Goal: Task Accomplishment & Management: Use online tool/utility

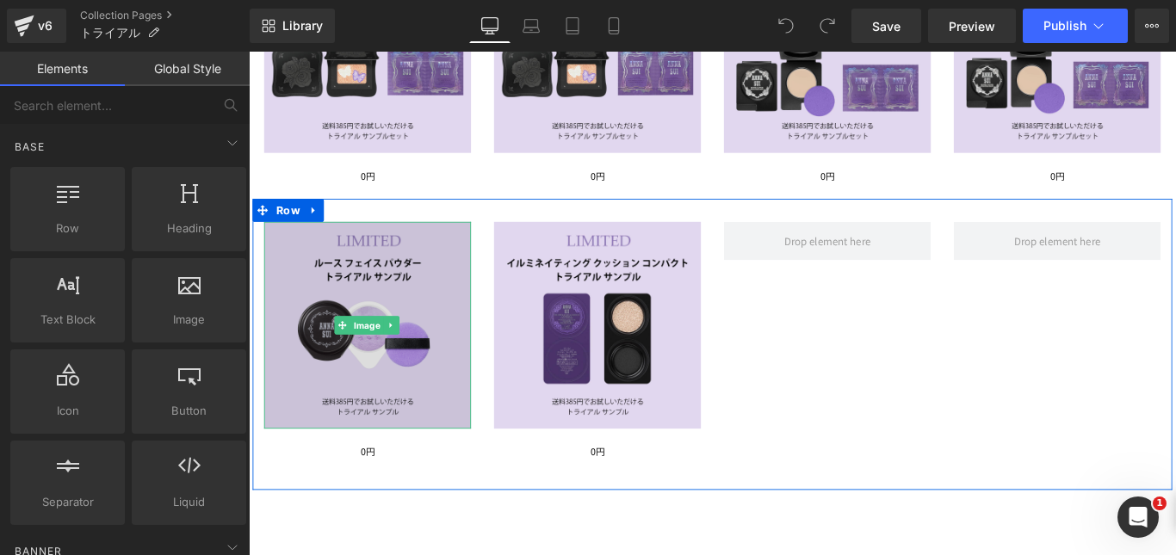
scroll to position [431, 0]
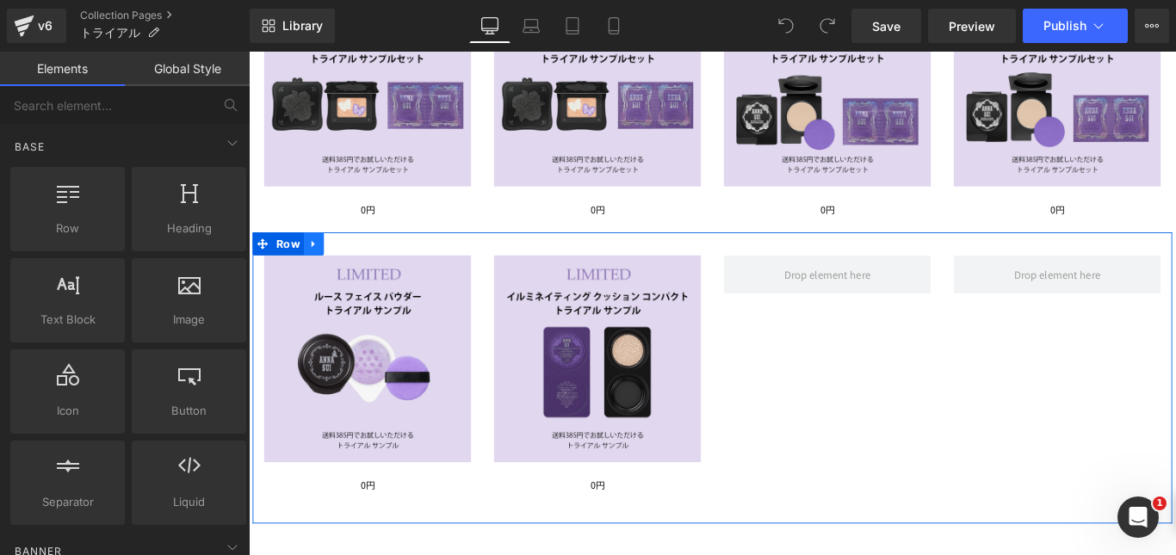
click at [319, 269] on icon at bounding box center [320, 268] width 3 height 8
click at [362, 266] on icon at bounding box center [367, 268] width 12 height 13
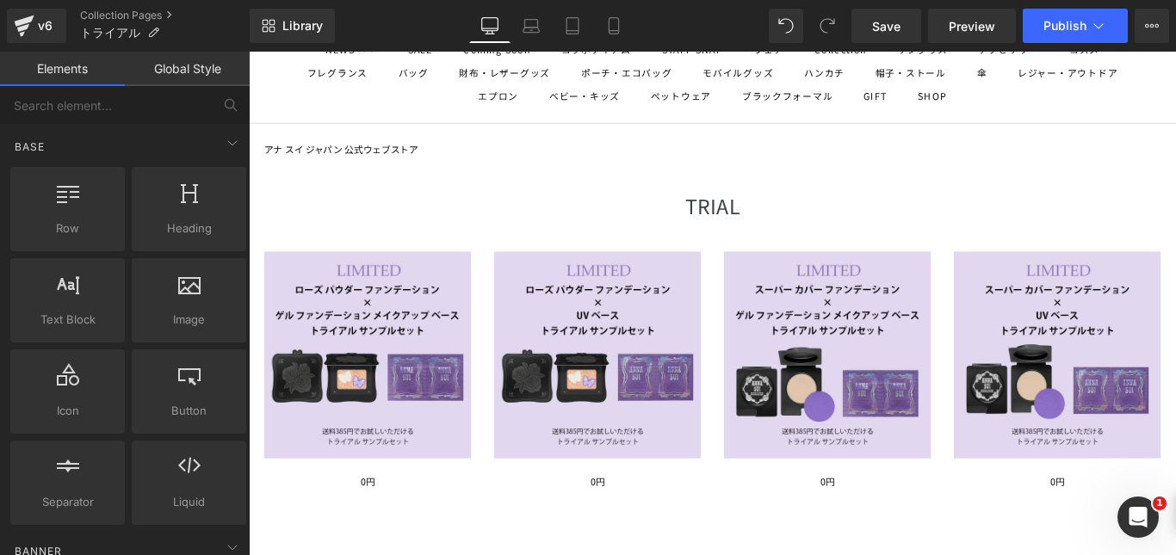
scroll to position [86, 0]
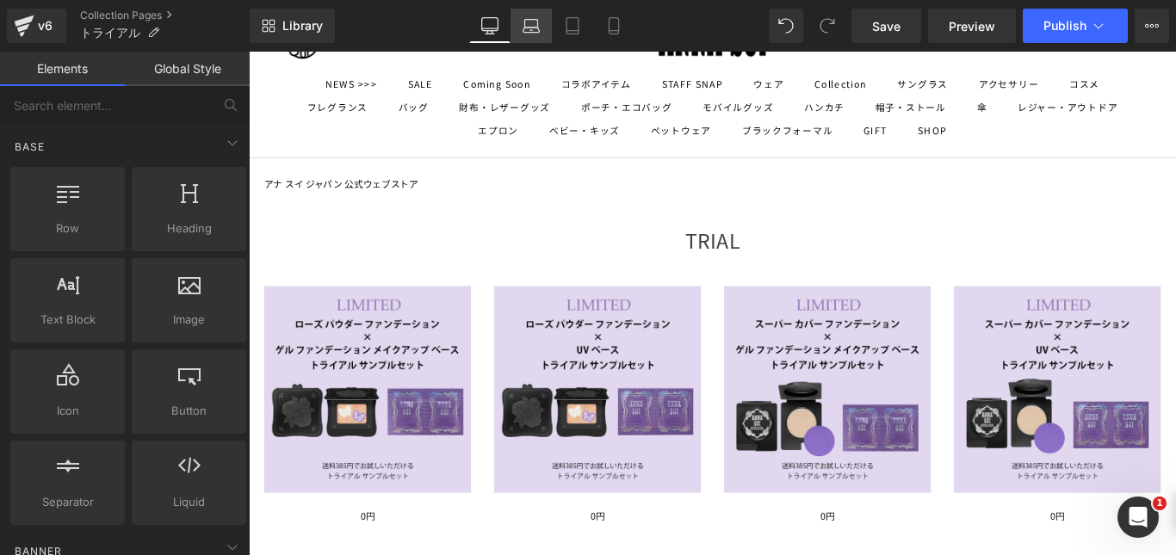
click at [531, 31] on icon at bounding box center [531, 25] width 17 height 17
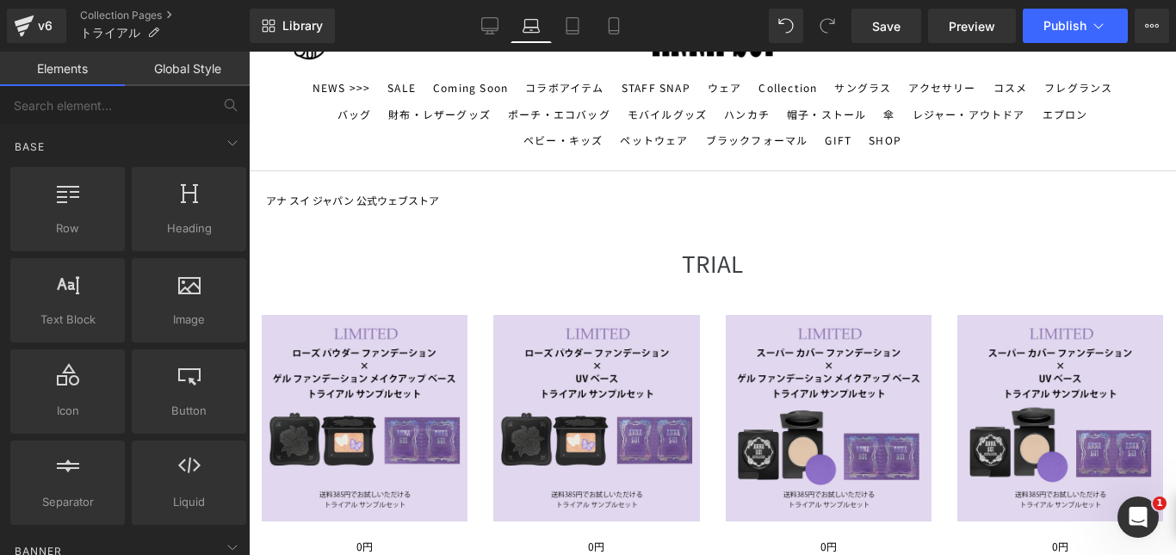
scroll to position [254, 0]
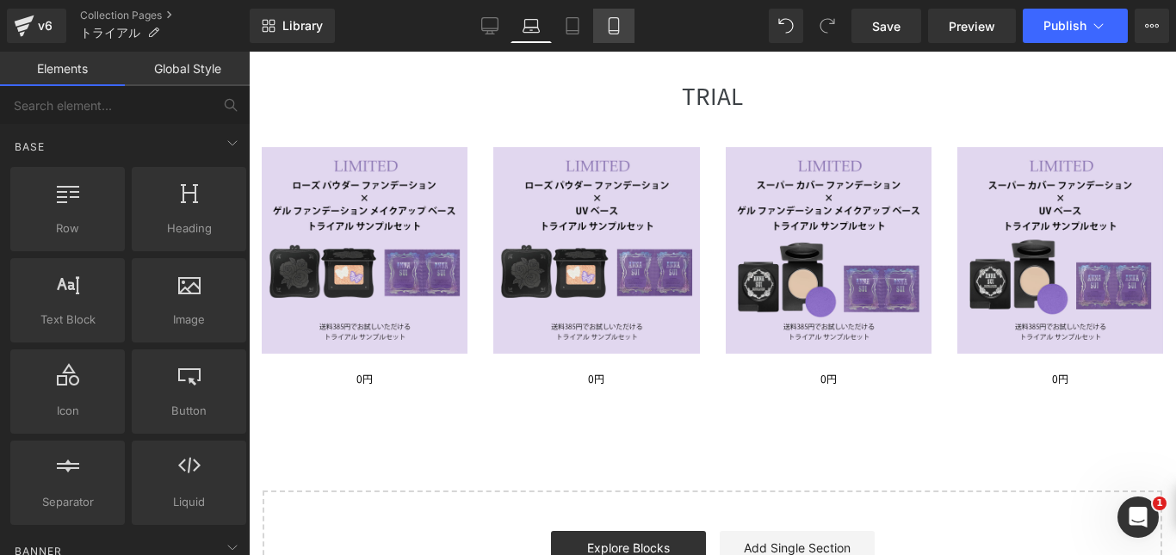
click at [618, 27] on icon at bounding box center [613, 26] width 9 height 16
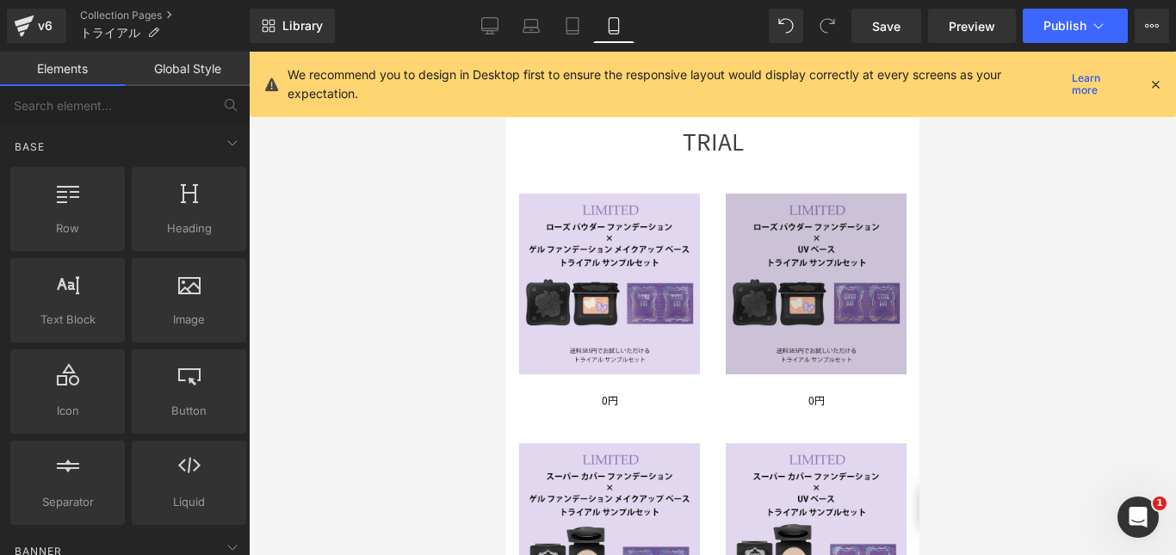
scroll to position [0, 0]
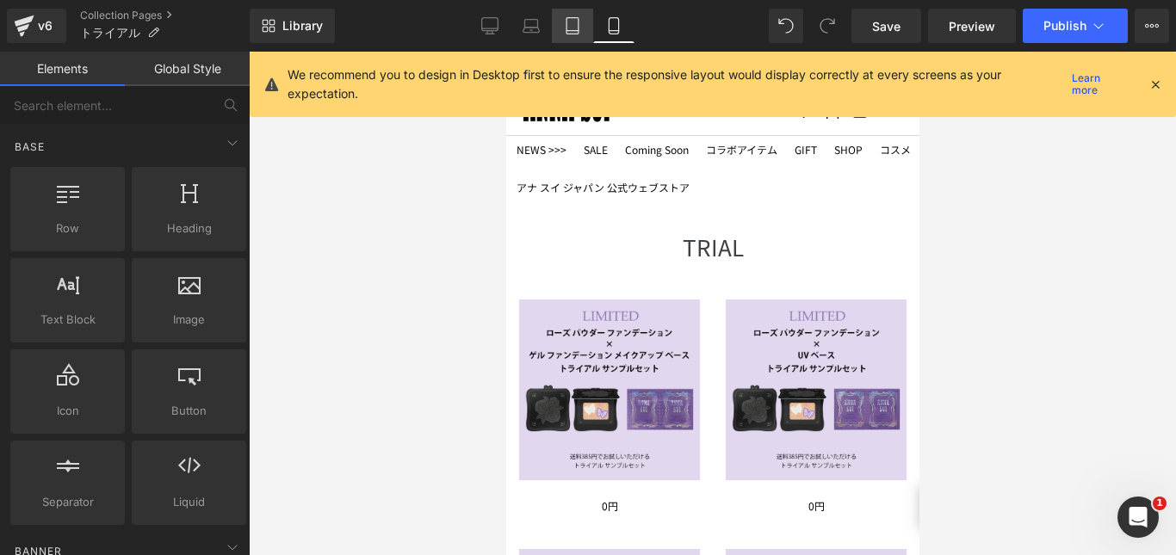
click at [570, 27] on icon at bounding box center [572, 25] width 17 height 17
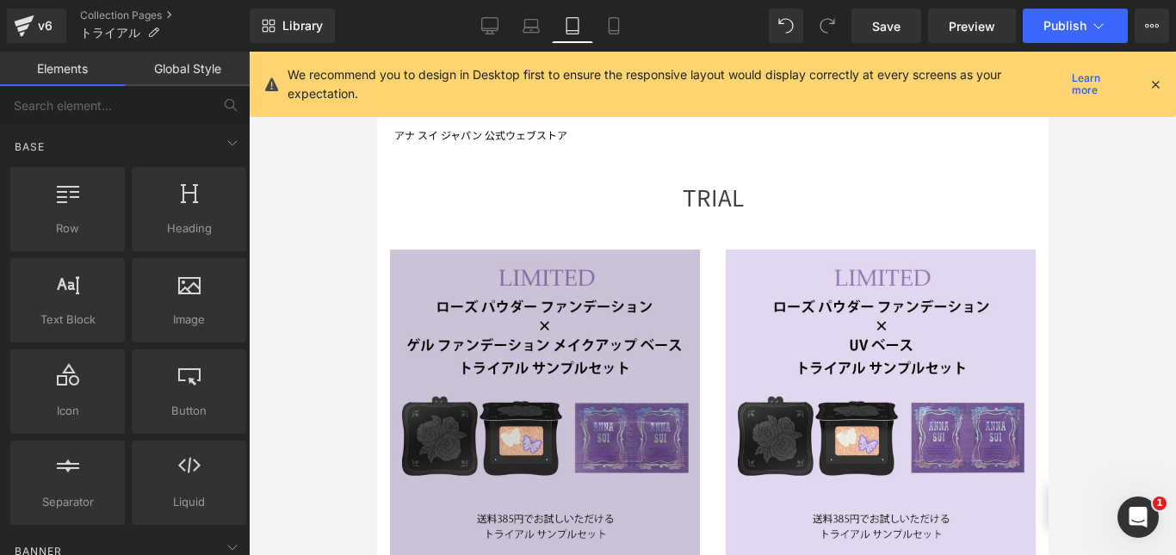
scroll to position [86, 0]
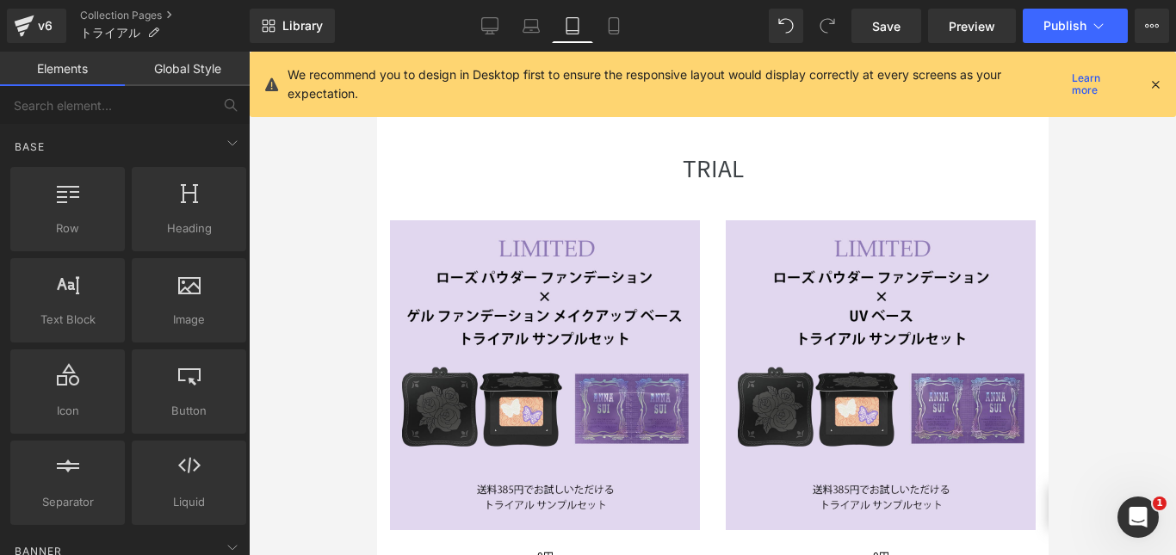
click at [376, 52] on div at bounding box center [376, 52] width 0 height 0
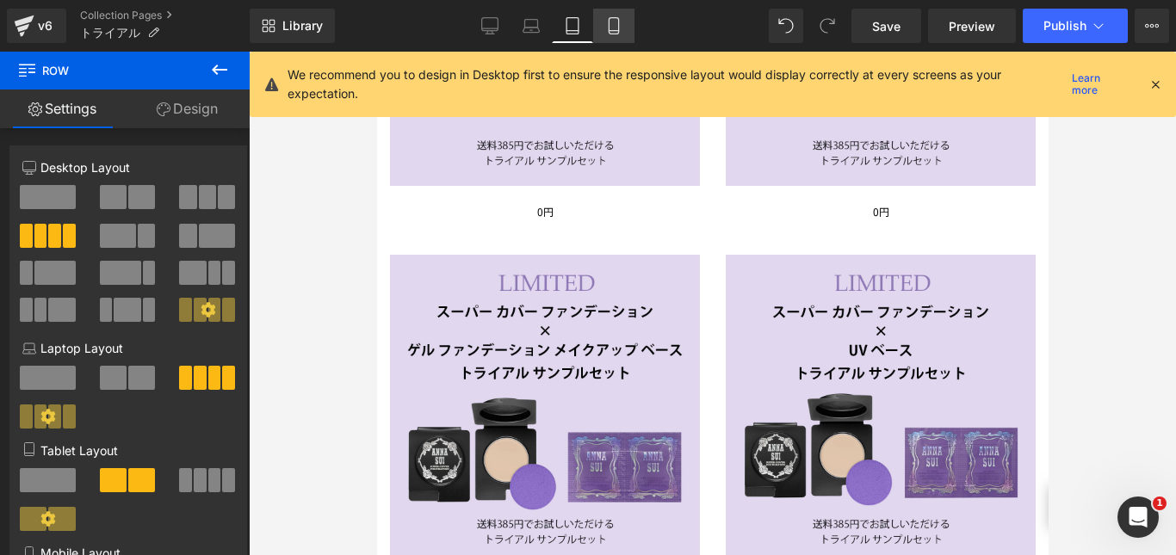
click at [610, 28] on icon at bounding box center [613, 25] width 17 height 17
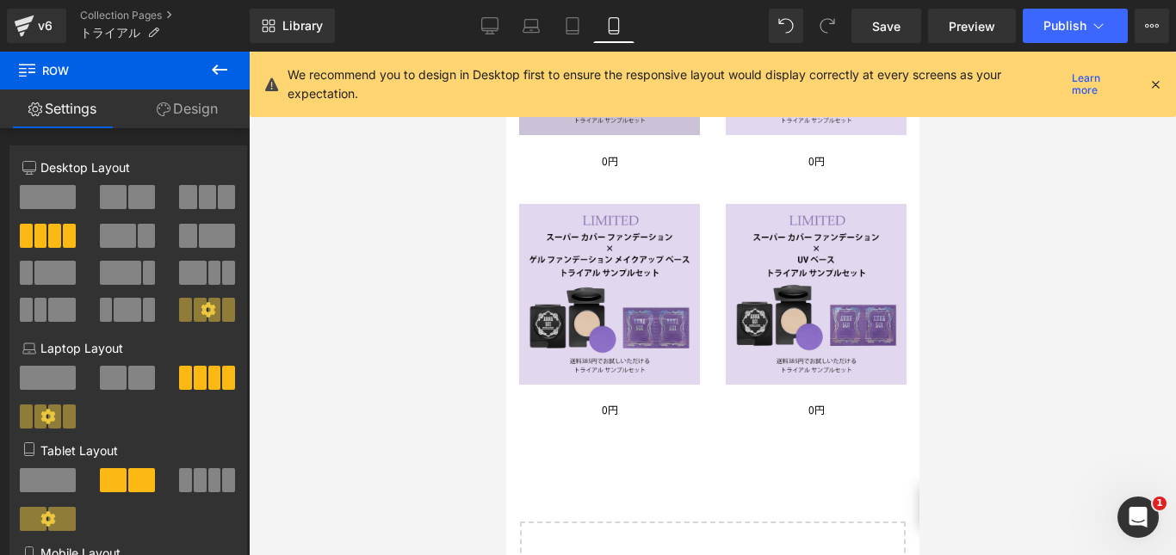
scroll to position [224, 0]
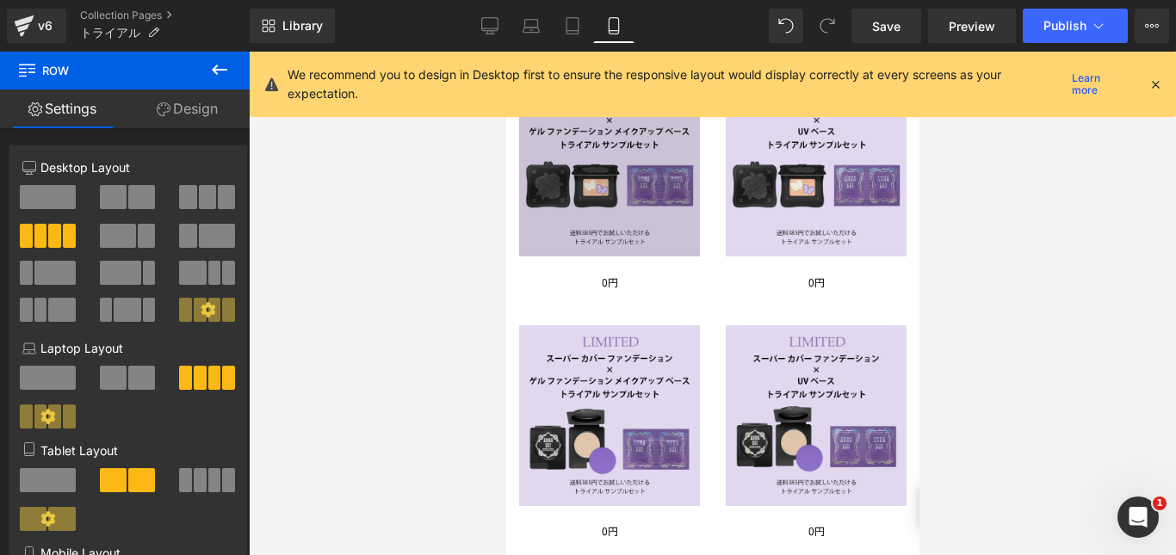
click at [628, 232] on img at bounding box center [608, 166] width 181 height 181
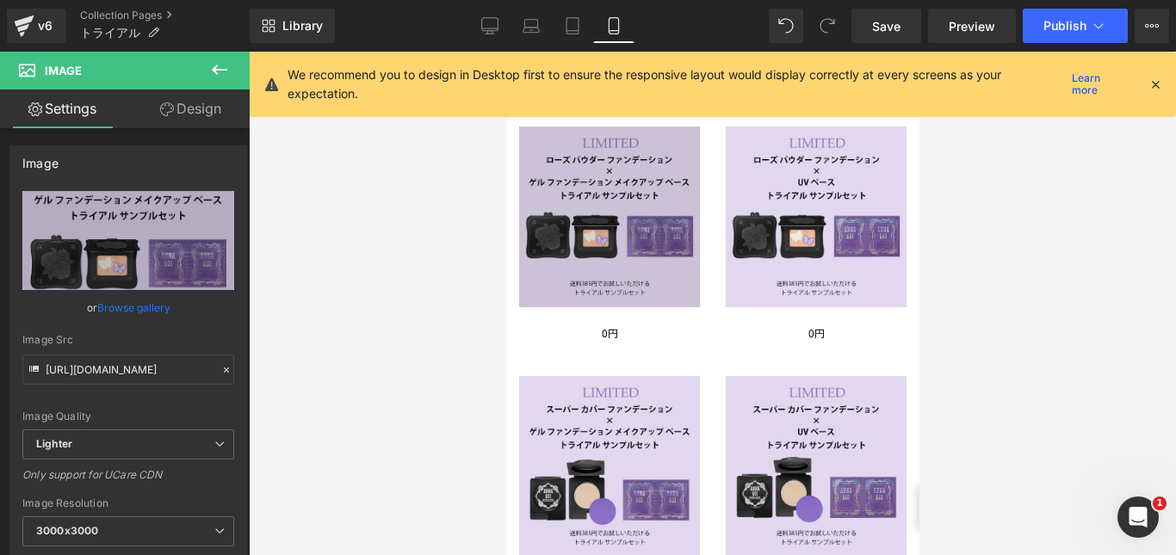
scroll to position [172, 0]
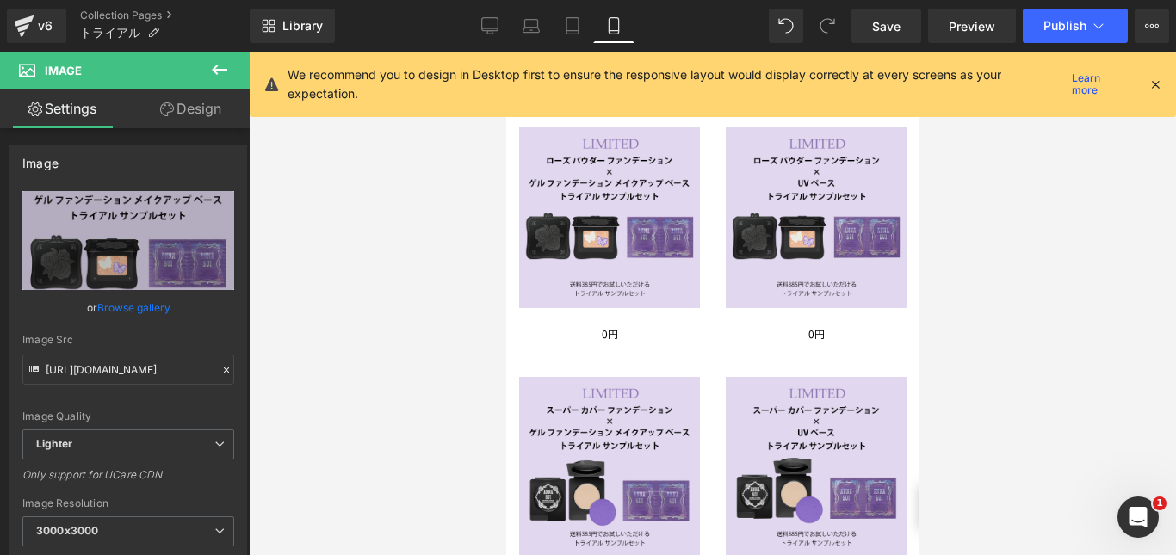
click at [505, 52] on div at bounding box center [505, 52] width 0 height 0
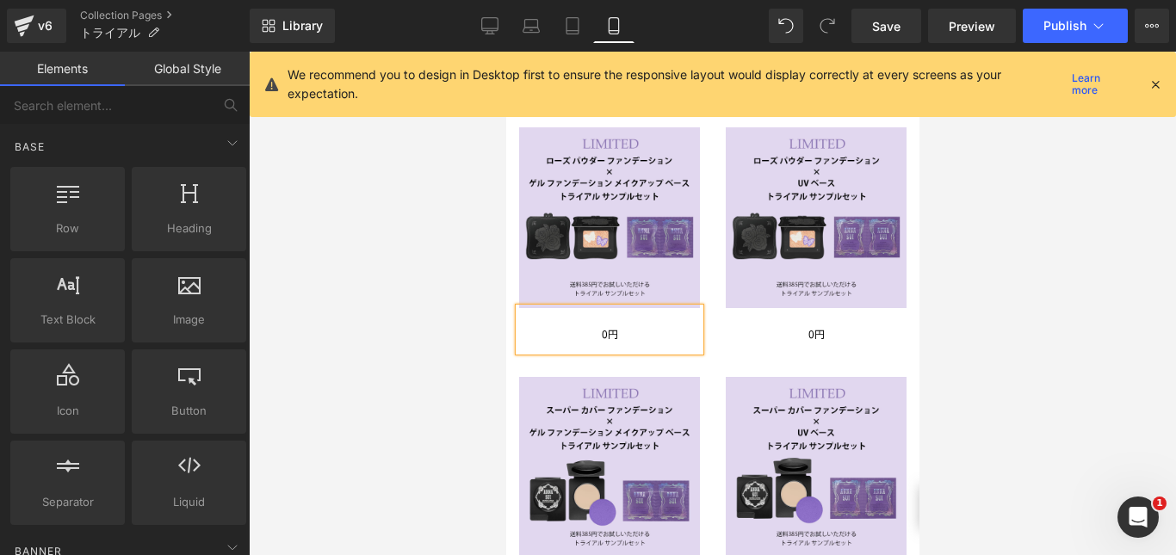
click at [968, 315] on div at bounding box center [712, 304] width 927 height 504
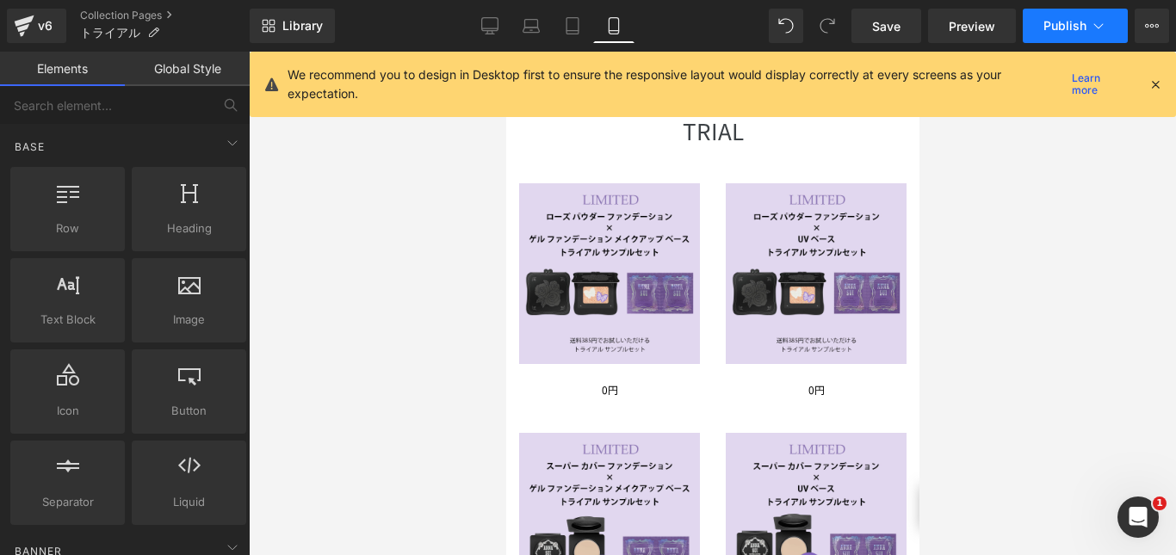
scroll to position [86, 0]
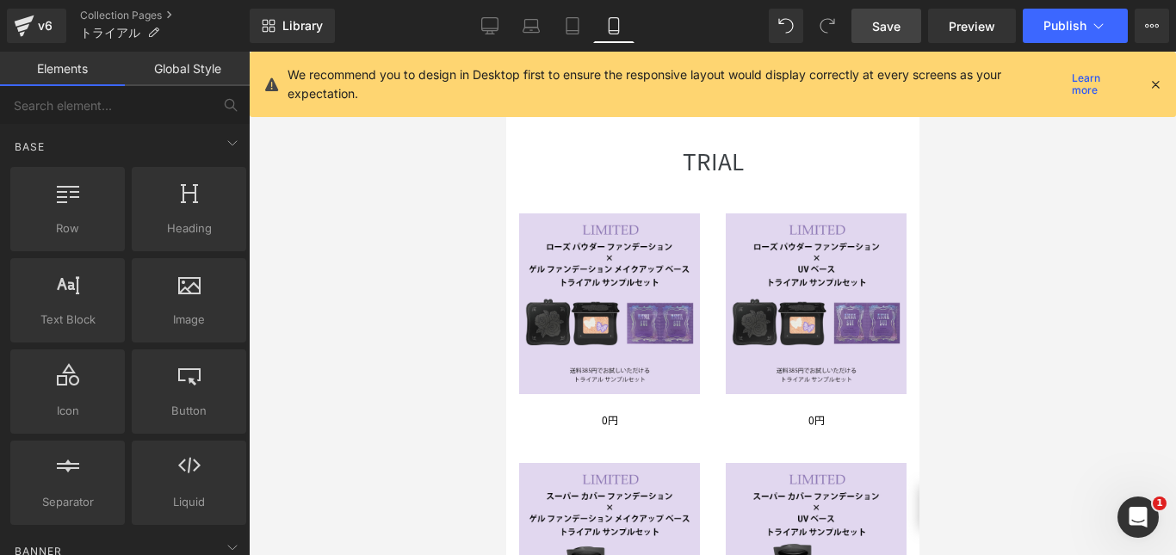
click at [892, 24] on span "Save" at bounding box center [886, 26] width 28 height 18
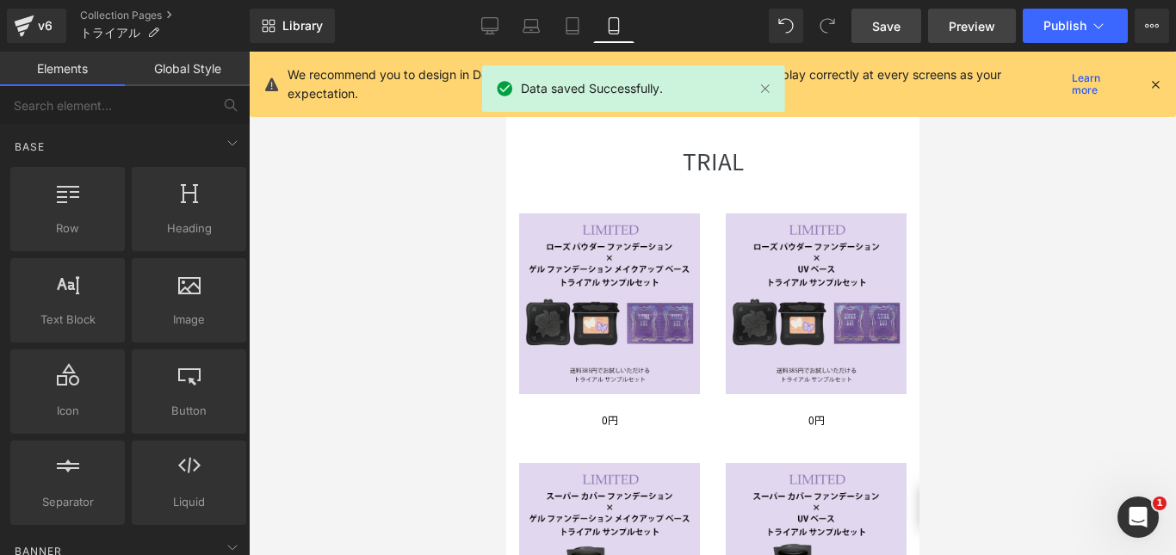
click at [976, 24] on span "Preview" at bounding box center [972, 26] width 46 height 18
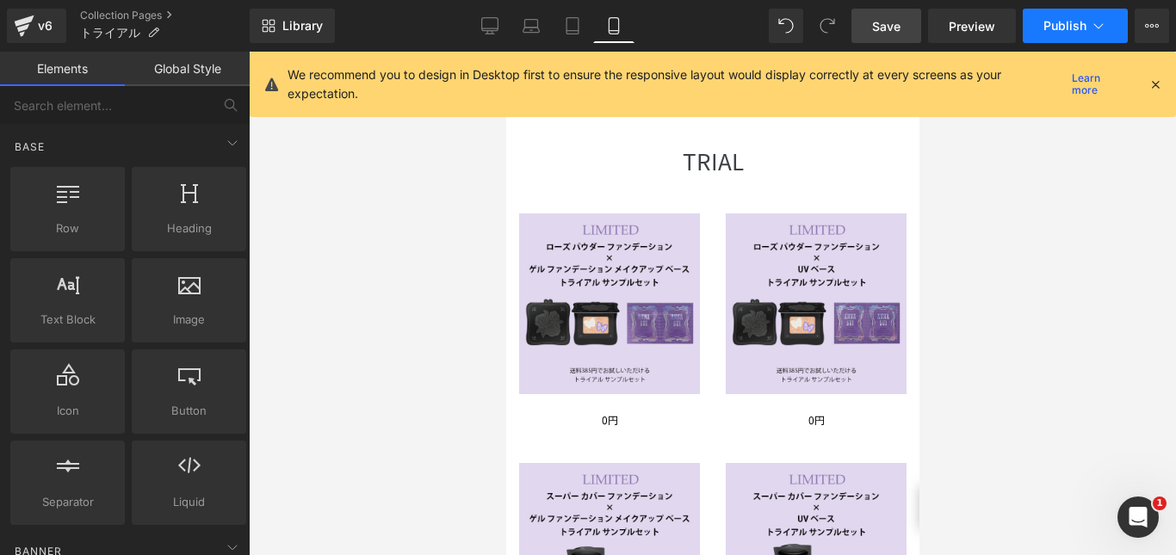
click at [1071, 26] on span "Publish" at bounding box center [1065, 26] width 43 height 14
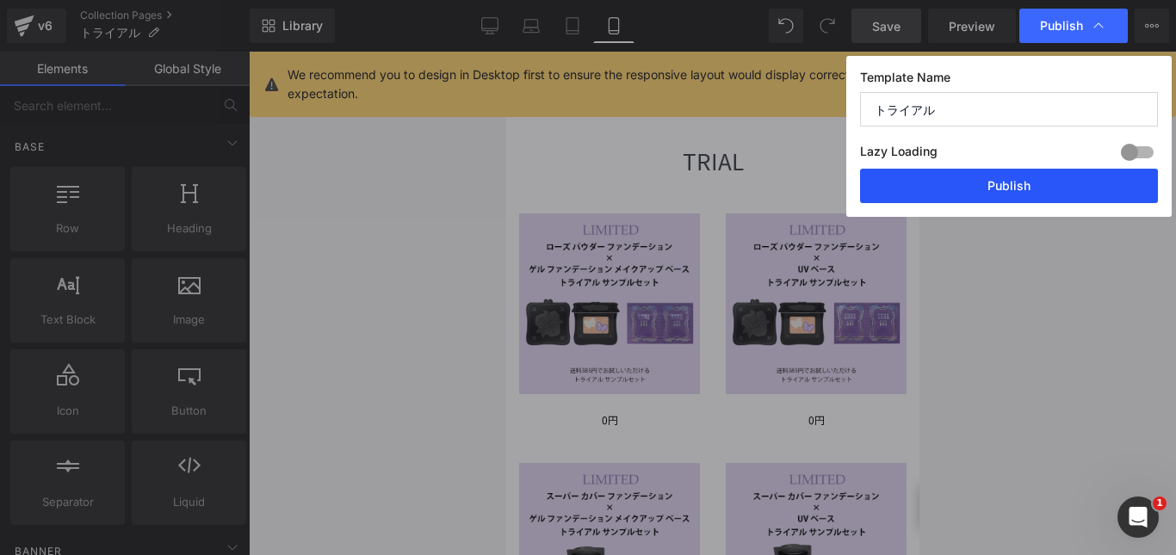
click at [1034, 187] on button "Publish" at bounding box center [1009, 186] width 298 height 34
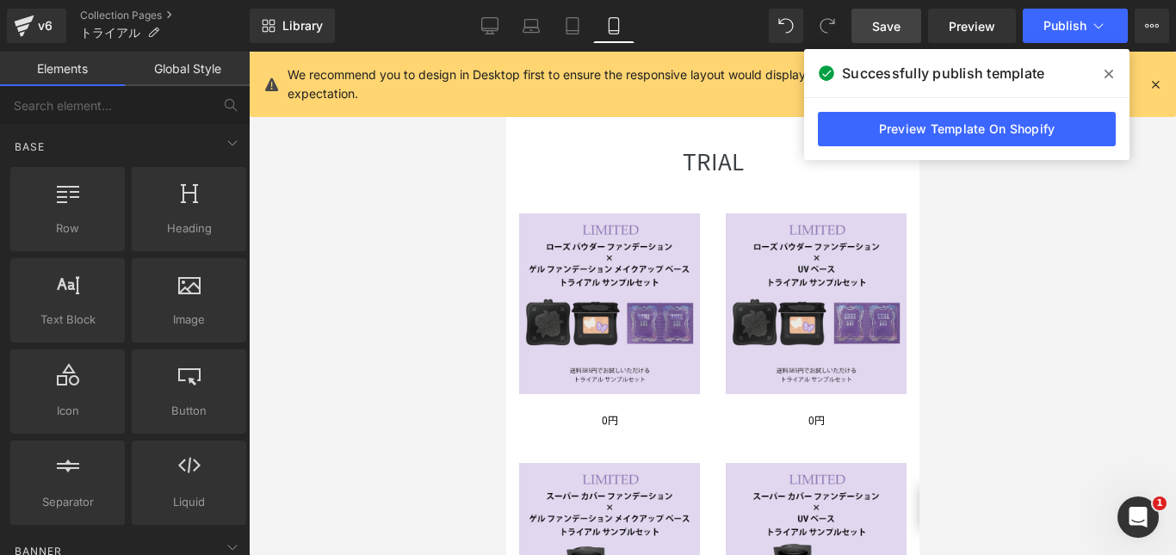
click at [1140, 249] on div at bounding box center [712, 304] width 927 height 504
click at [1106, 71] on icon at bounding box center [1109, 74] width 9 height 9
